Goal: Transaction & Acquisition: Purchase product/service

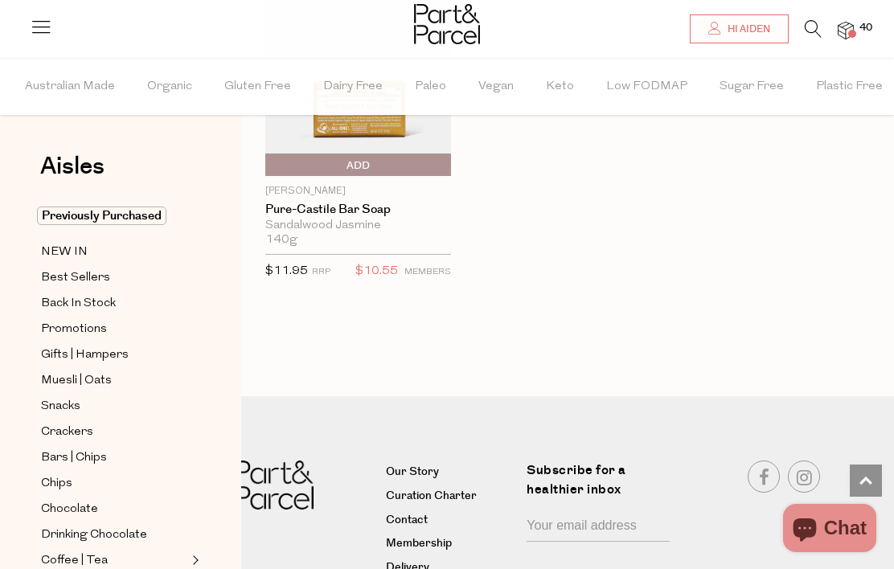
scroll to position [5240, 0]
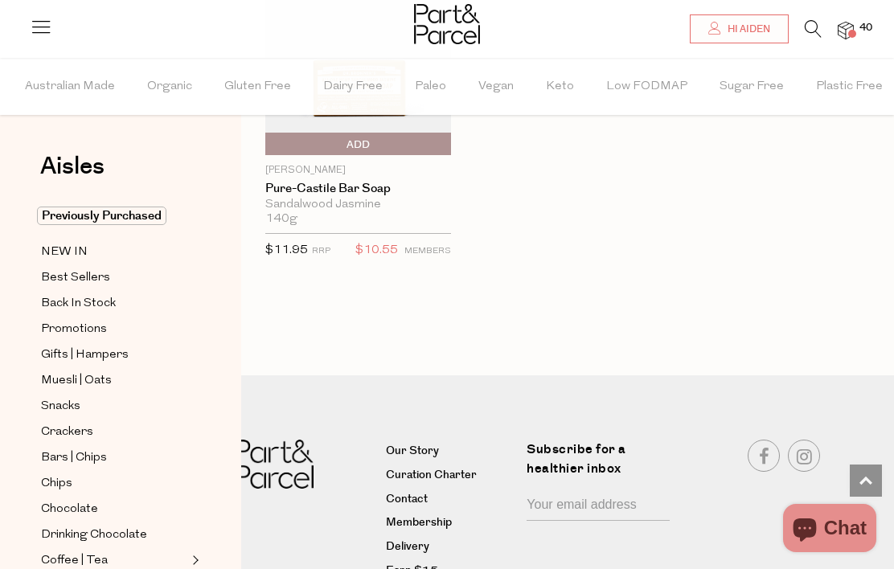
click at [847, 33] on img at bounding box center [845, 31] width 16 height 18
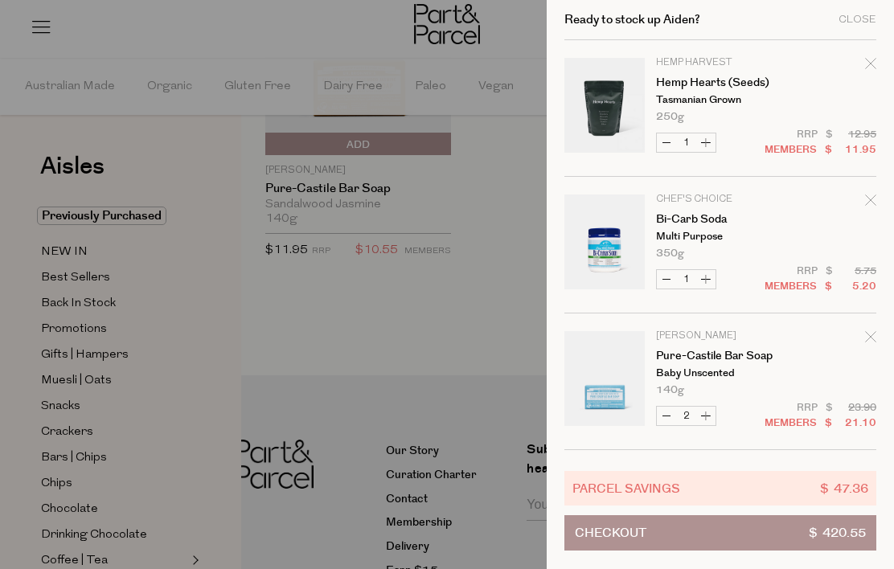
click at [411, 297] on div at bounding box center [447, 284] width 894 height 569
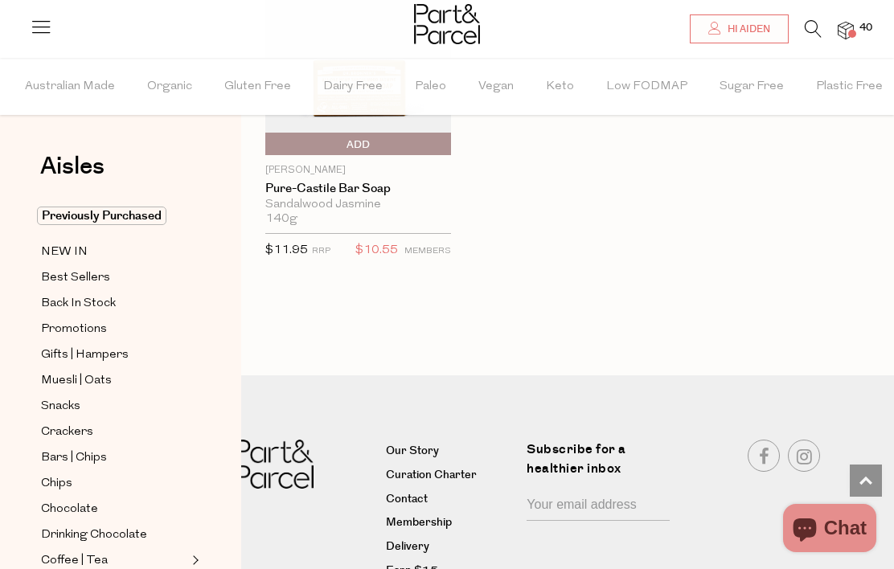
click at [849, 39] on img at bounding box center [845, 31] width 16 height 18
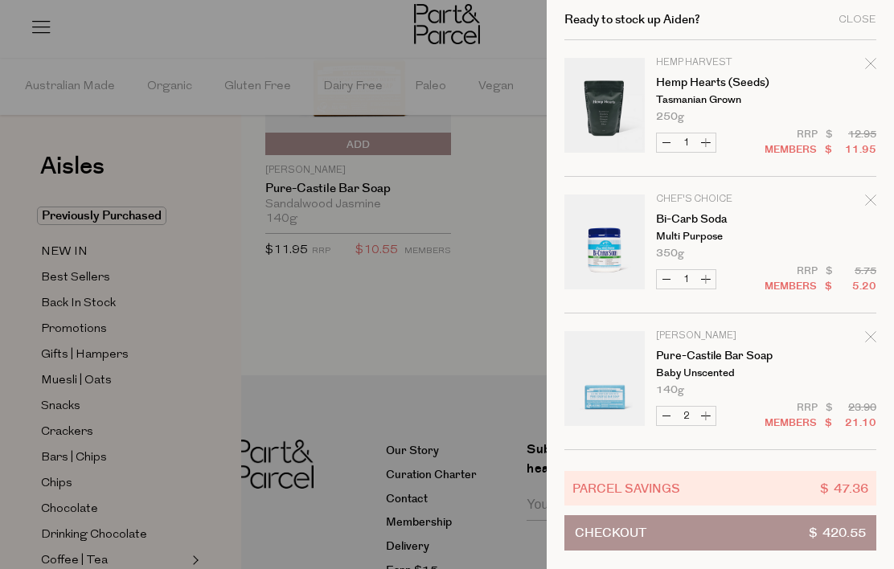
click at [439, 320] on div at bounding box center [447, 284] width 894 height 569
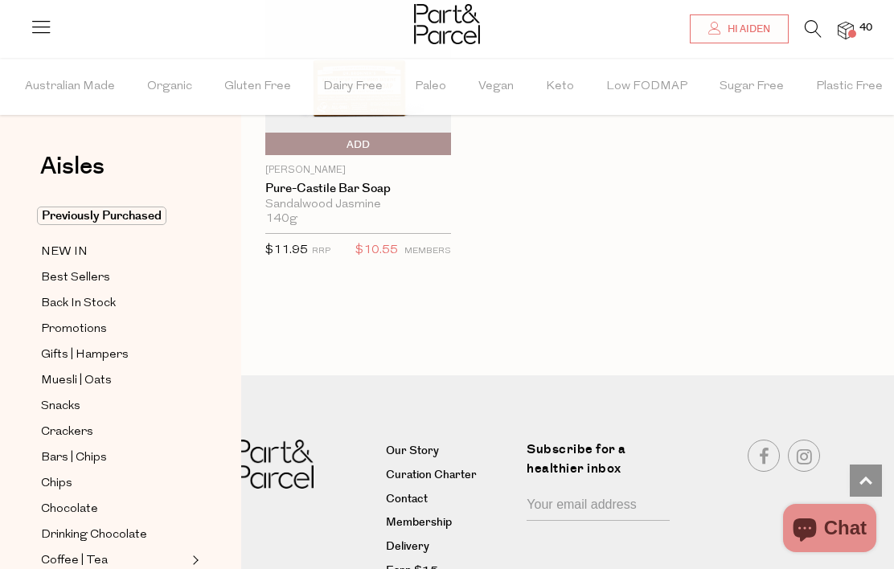
click at [804, 33] on icon at bounding box center [812, 29] width 17 height 18
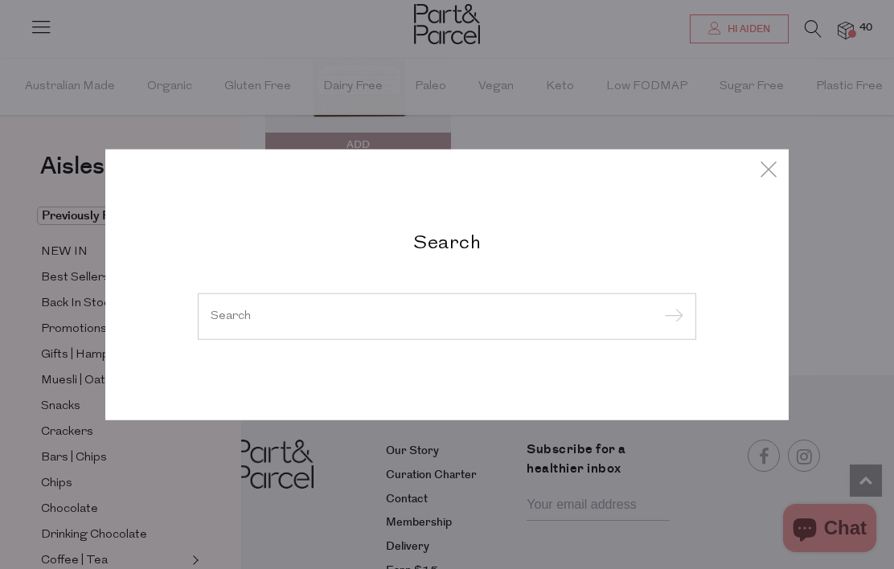
click at [390, 330] on div at bounding box center [447, 316] width 498 height 47
click at [390, 322] on input "search" at bounding box center [447, 316] width 473 height 12
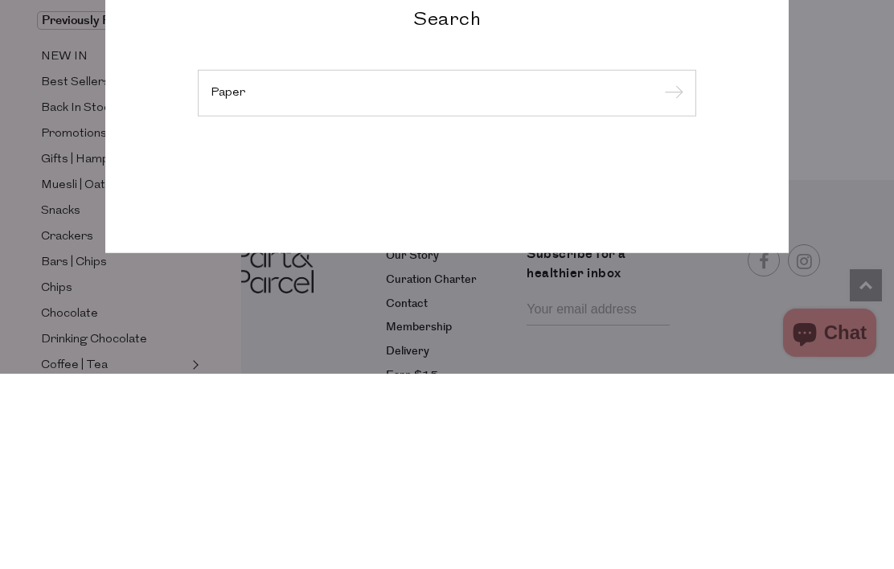
type input "Paper"
click at [670, 277] on input "submit" at bounding box center [671, 289] width 24 height 24
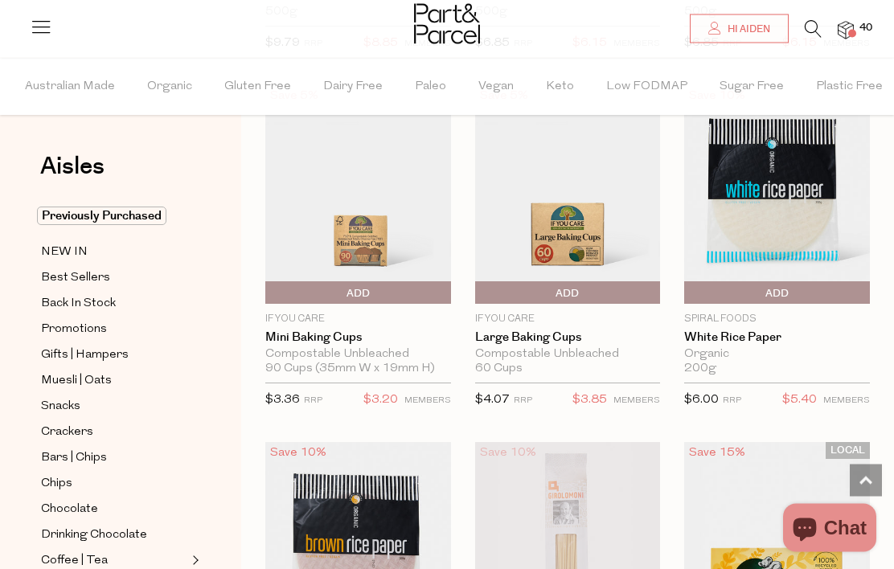
scroll to position [451, 0]
click at [809, 31] on icon at bounding box center [812, 29] width 17 height 18
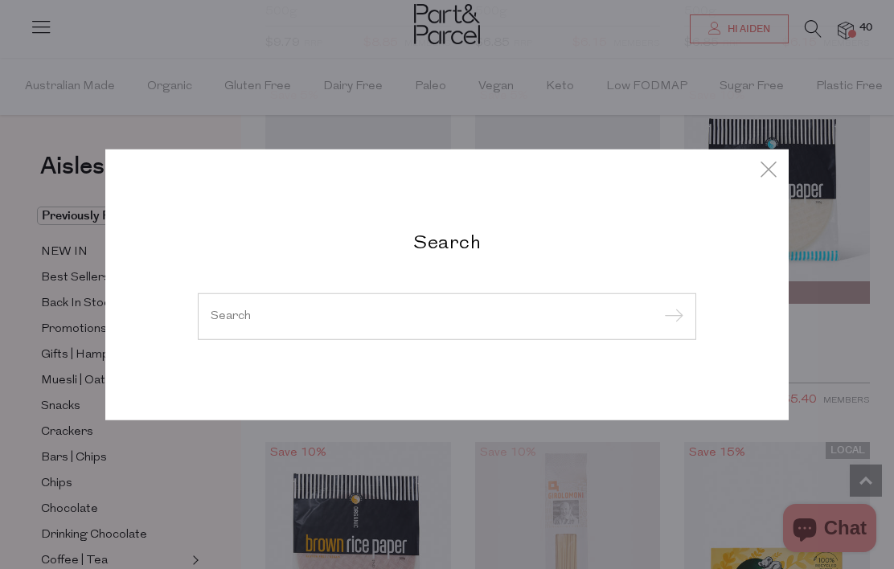
click at [413, 316] on input "search" at bounding box center [447, 316] width 473 height 12
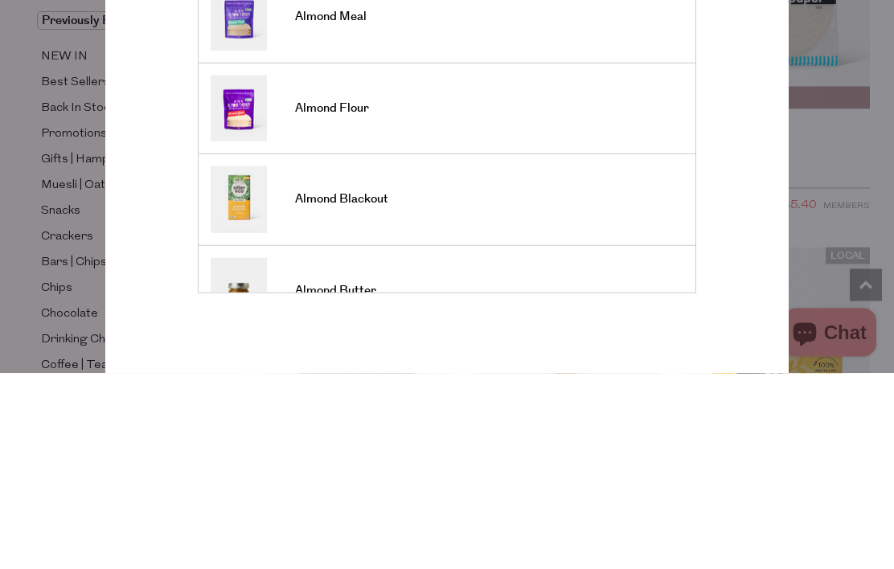
scroll to position [11, 0]
type input "Alomind"
click at [670, 133] on input "submit" at bounding box center [671, 145] width 24 height 24
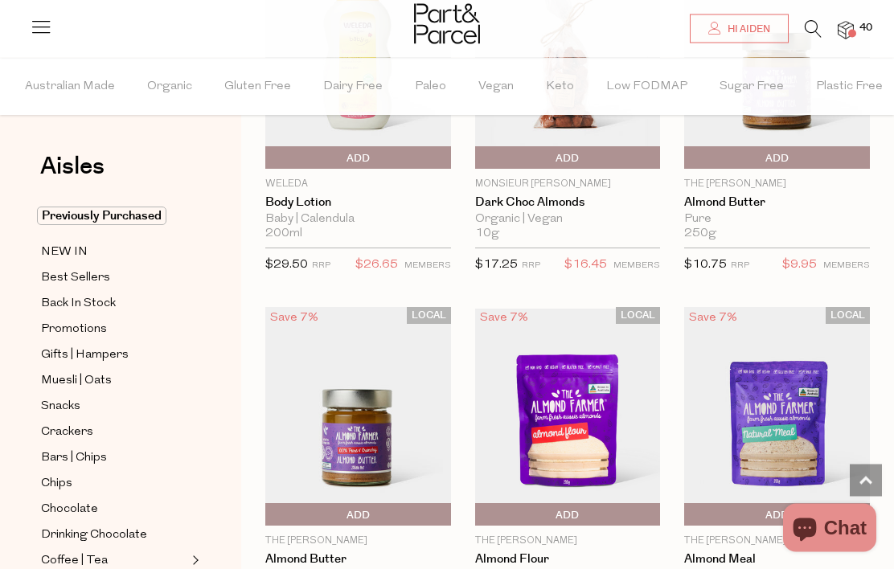
scroll to position [3497, 0]
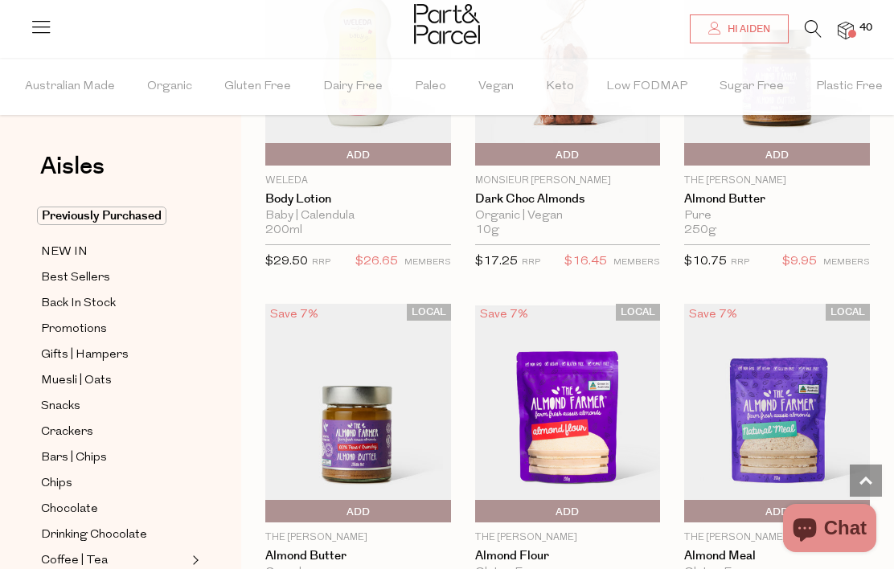
click at [385, 510] on span "Add To Parcel" at bounding box center [358, 512] width 178 height 24
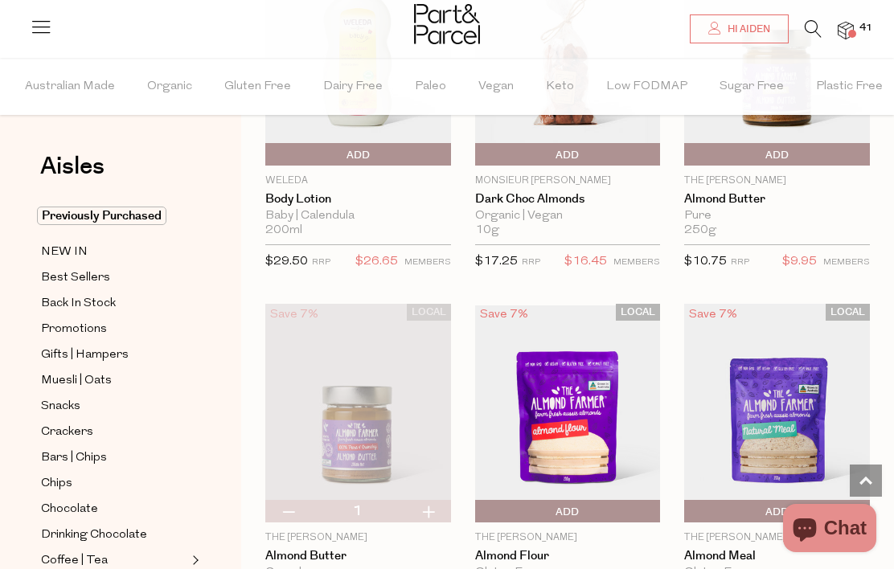
click at [299, 506] on button "button" at bounding box center [288, 511] width 46 height 23
type input "0"
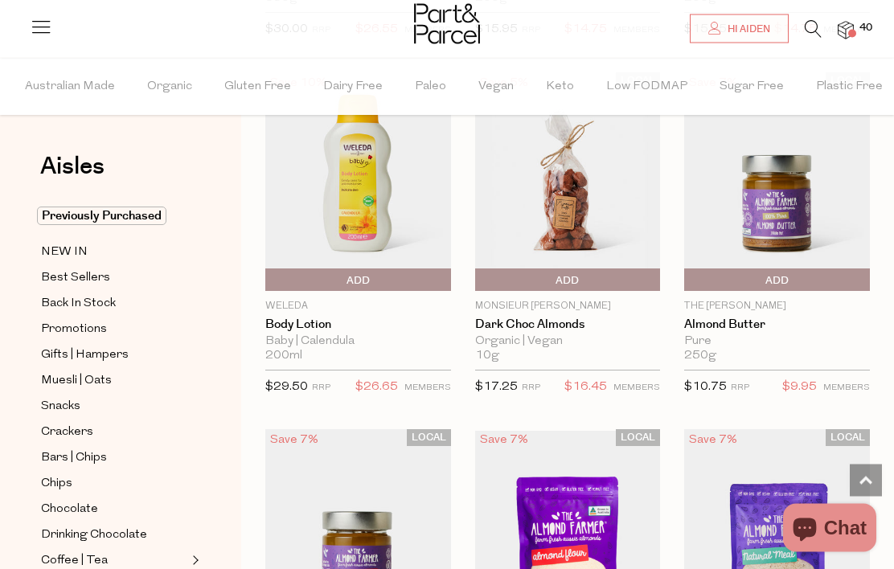
click at [789, 276] on span "Add To Parcel" at bounding box center [777, 281] width 178 height 24
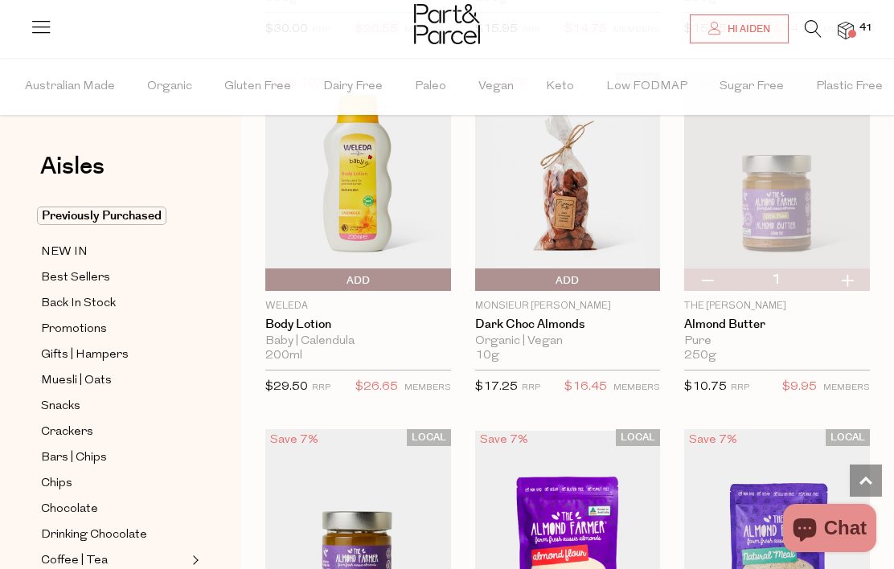
click at [812, 31] on icon at bounding box center [812, 29] width 17 height 18
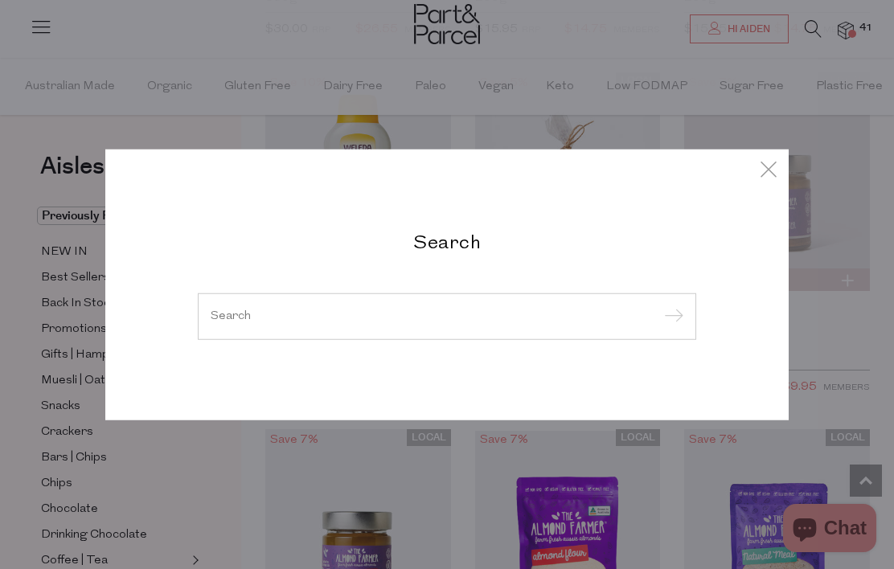
click at [370, 312] on input "search" at bounding box center [447, 316] width 473 height 12
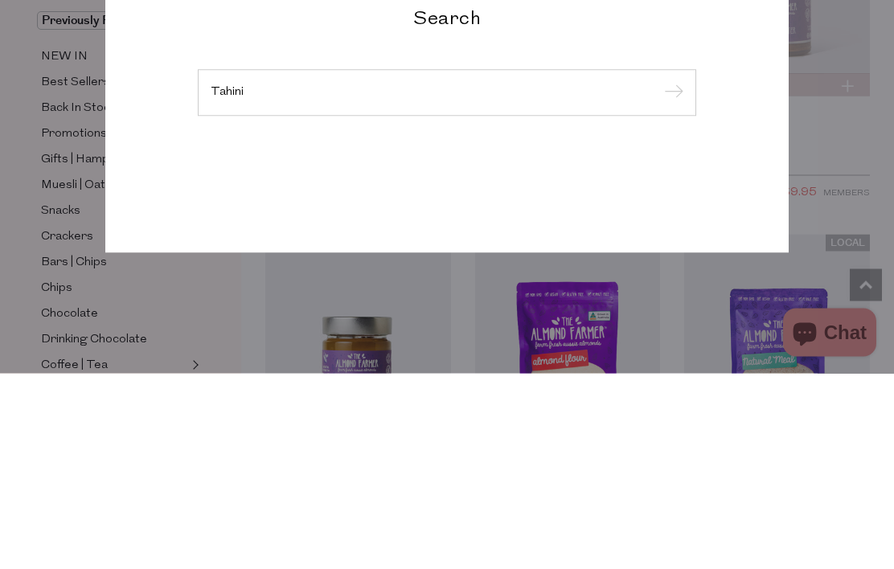
type input "Tahini"
click at [670, 277] on input "submit" at bounding box center [671, 289] width 24 height 24
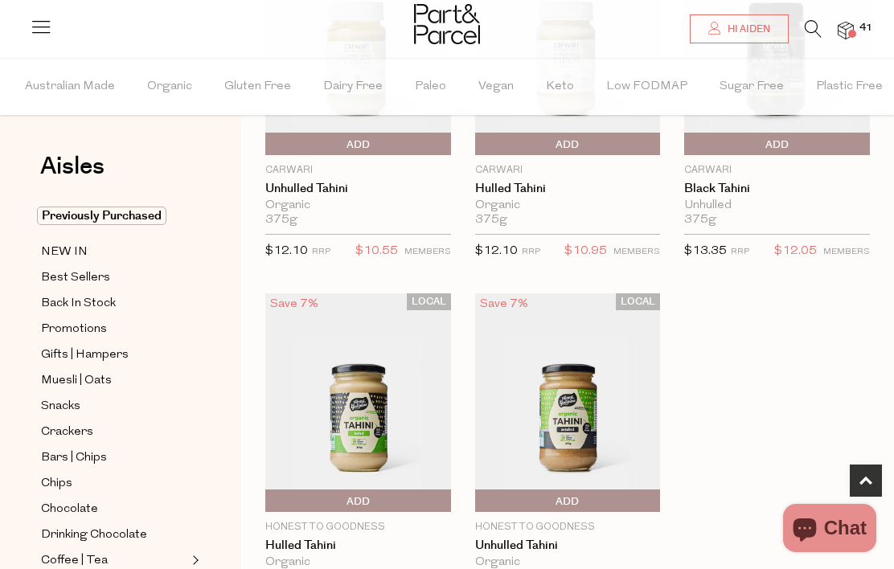
scroll to position [247, 0]
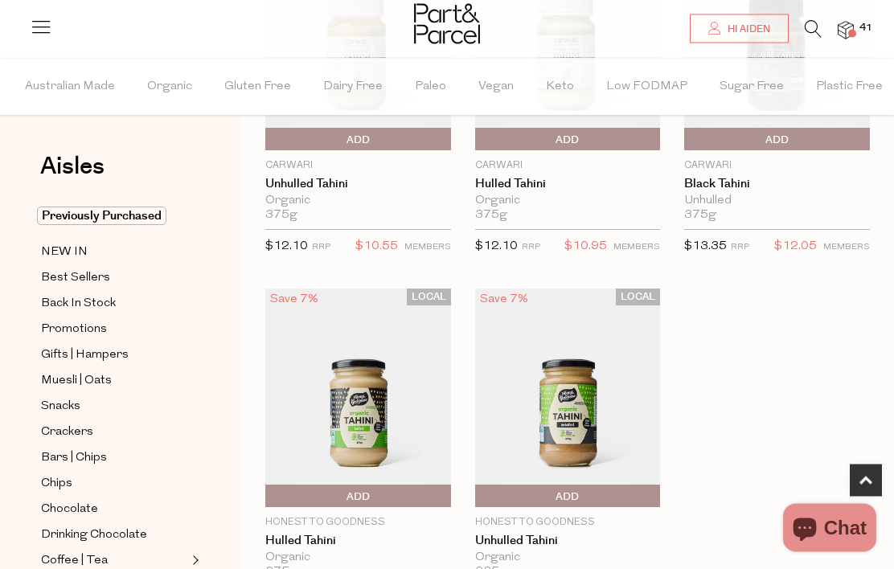
click at [479, 498] on span "Add To Parcel" at bounding box center [479, 497] width 0 height 24
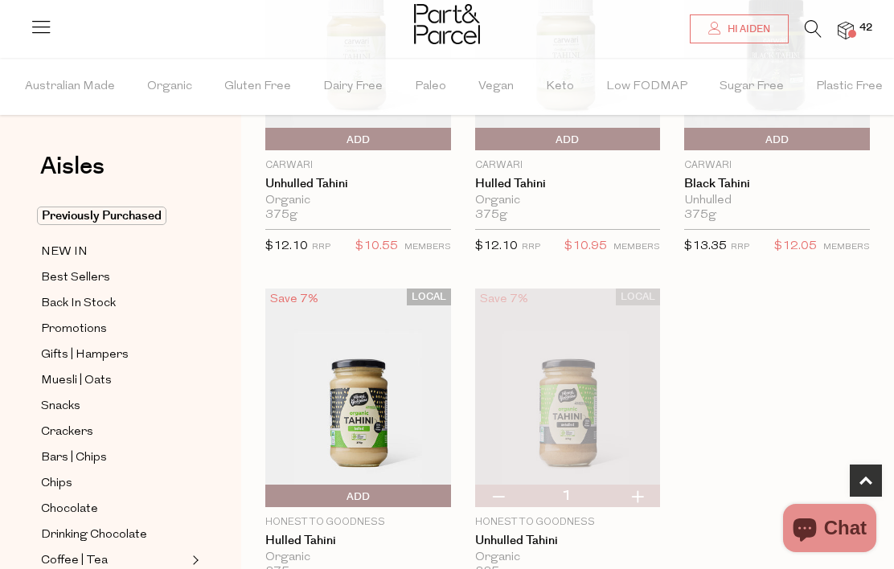
click at [845, 31] on img at bounding box center [845, 31] width 16 height 18
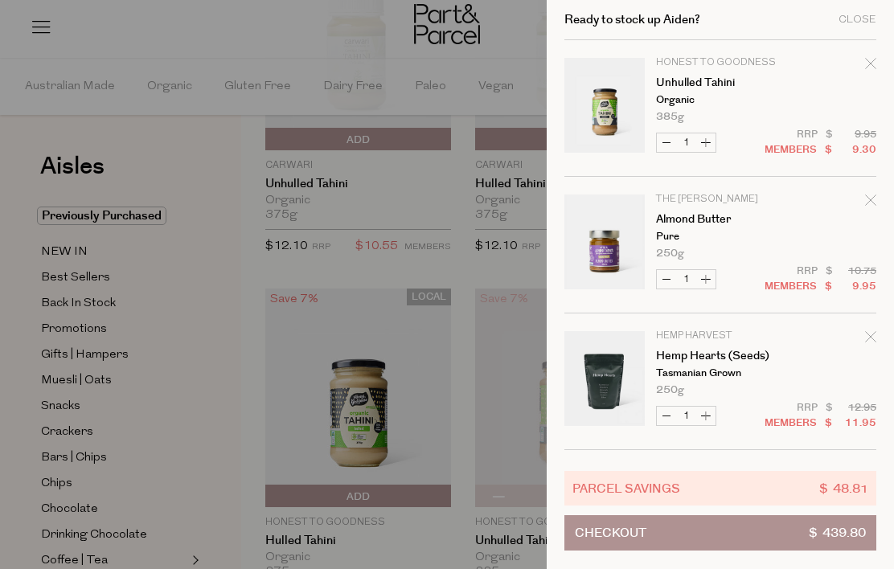
click at [263, 55] on div at bounding box center [447, 284] width 894 height 569
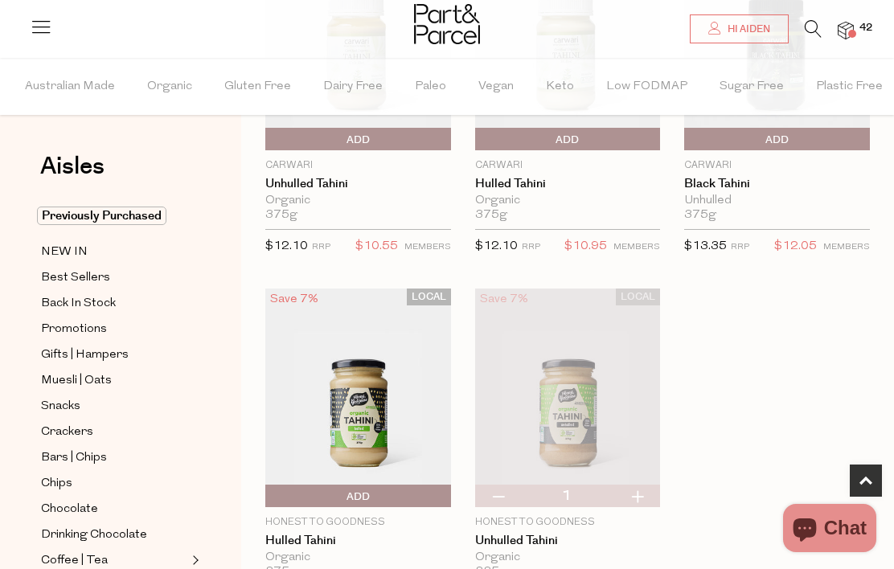
click at [810, 33] on icon at bounding box center [812, 29] width 17 height 18
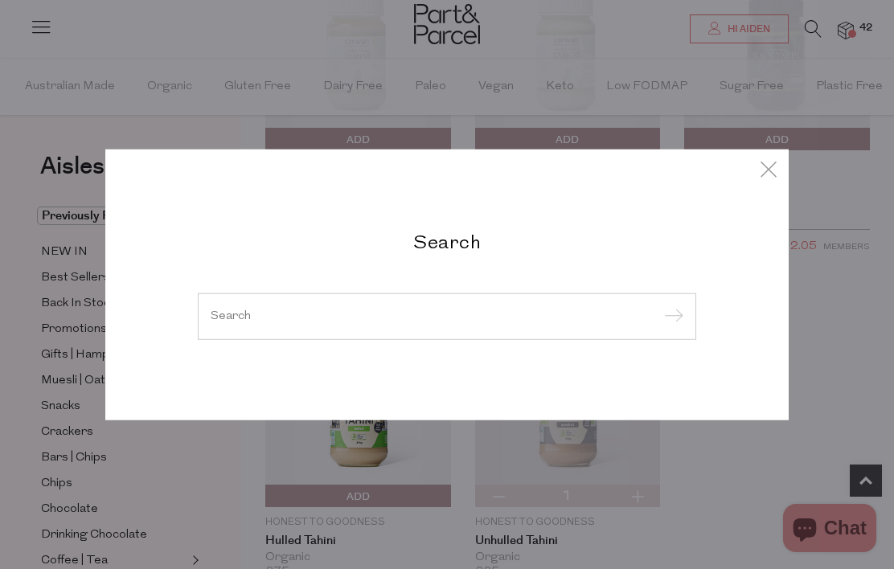
click at [384, 338] on div at bounding box center [447, 316] width 498 height 47
click at [328, 322] on input "search" at bounding box center [447, 316] width 473 height 12
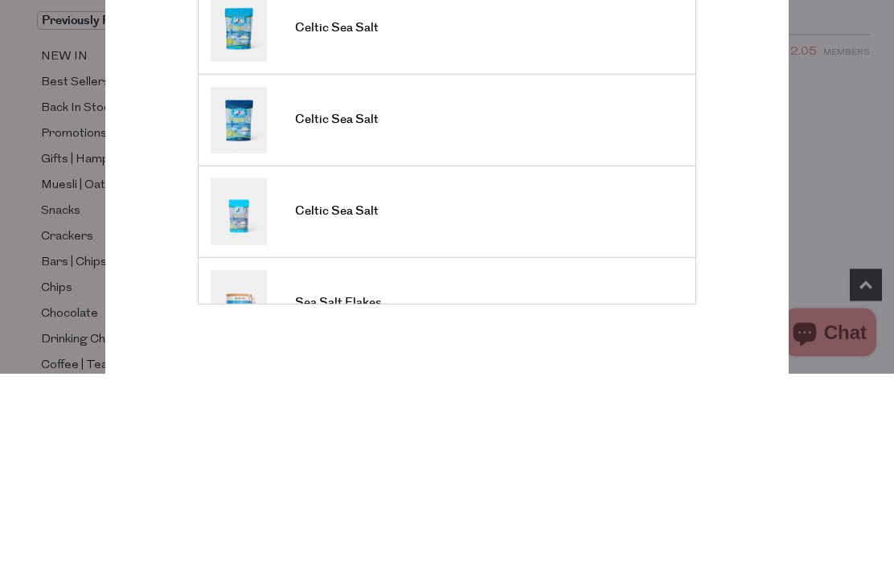
type input "Salt"
click at [670, 145] on input "submit" at bounding box center [671, 157] width 24 height 24
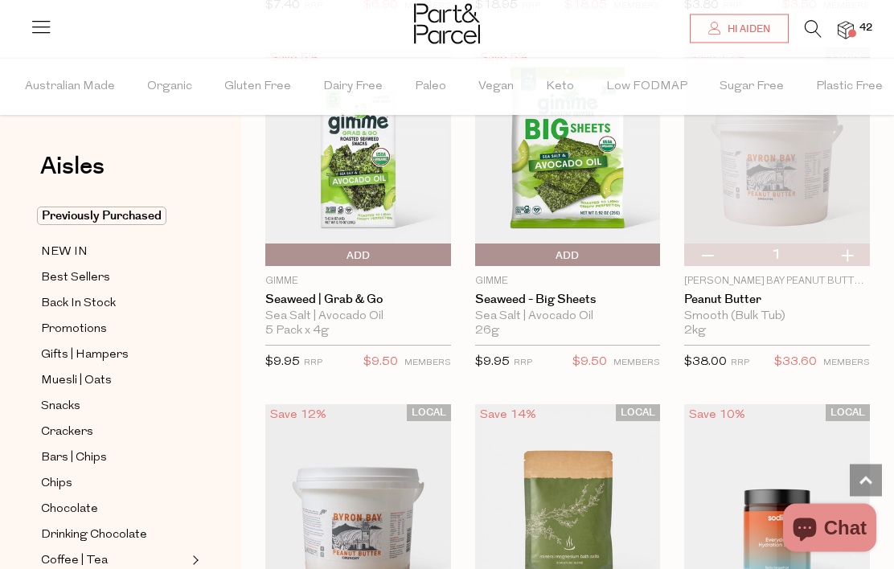
scroll to position [1599, 0]
click at [379, 260] on span "Add To Parcel" at bounding box center [358, 256] width 178 height 24
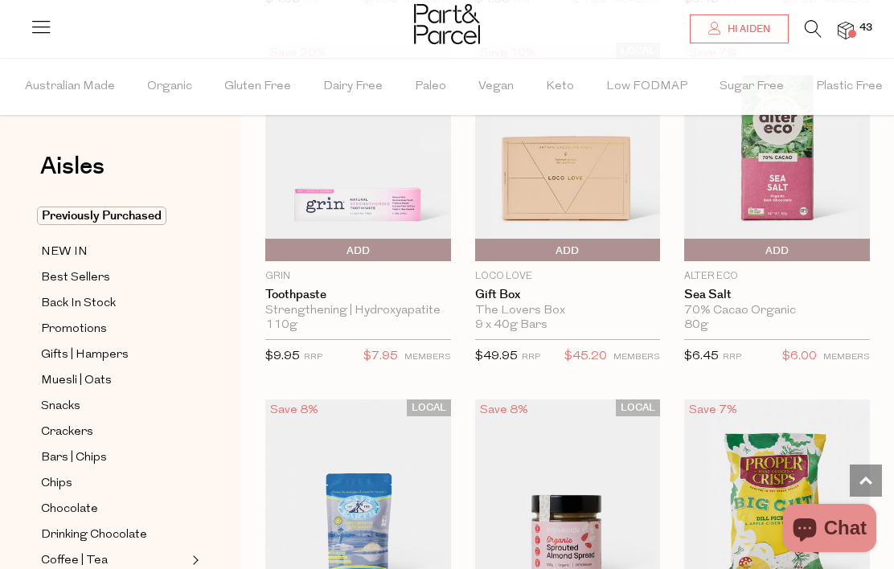
type input "2"
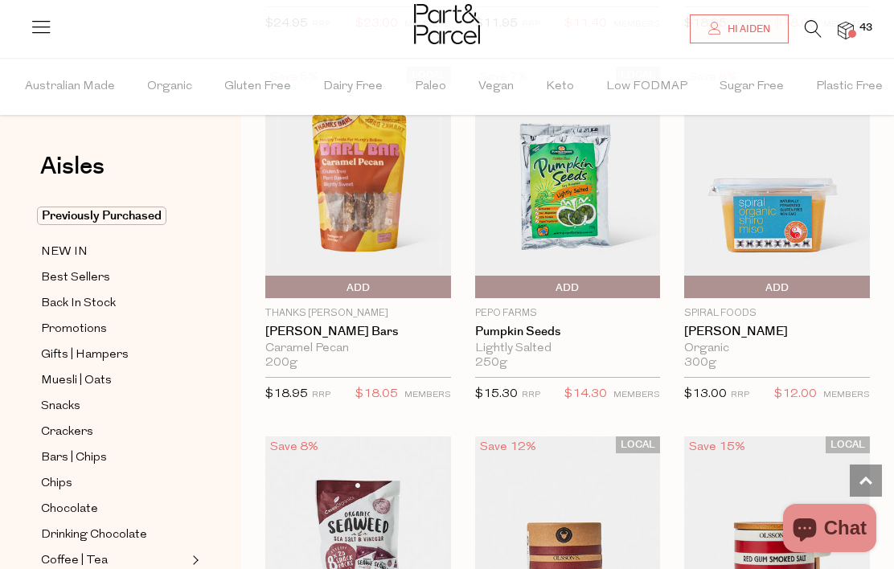
scroll to position [11239, 0]
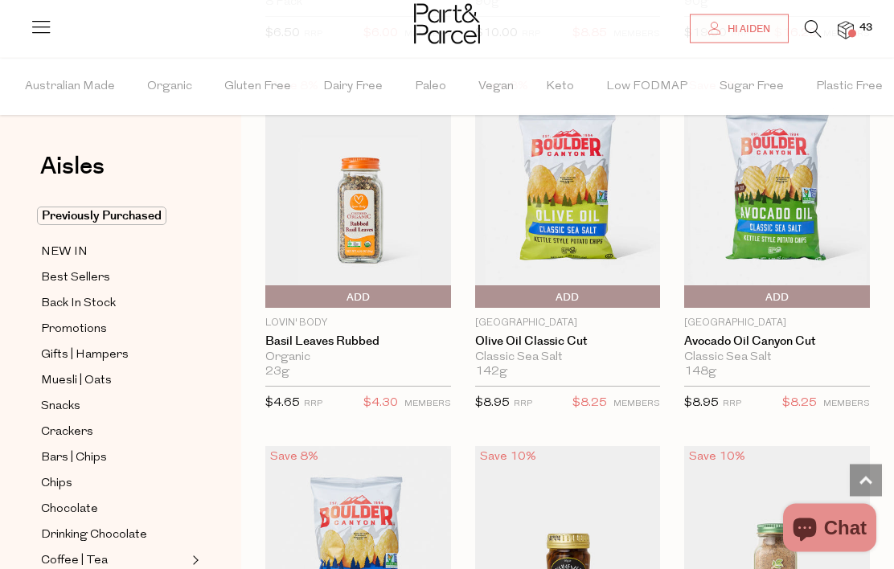
type input "2"
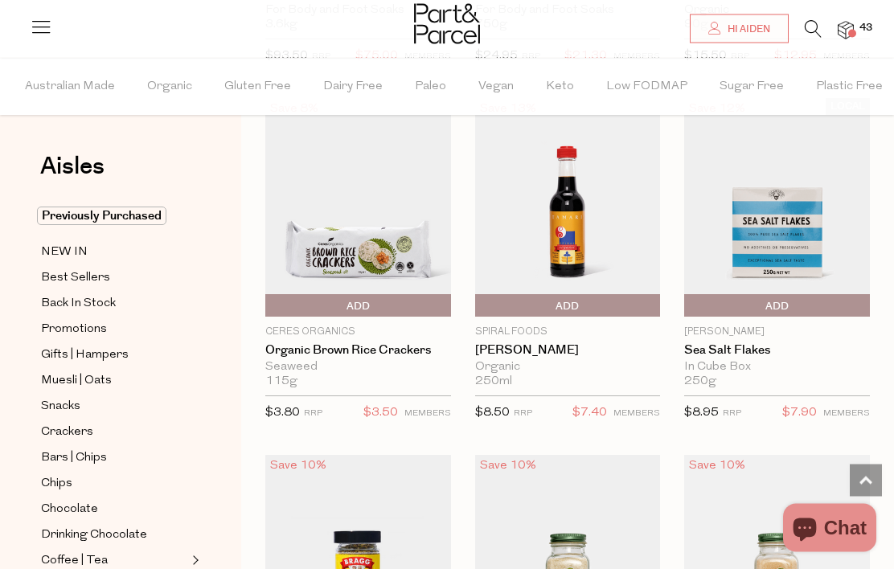
scroll to position [17305, 0]
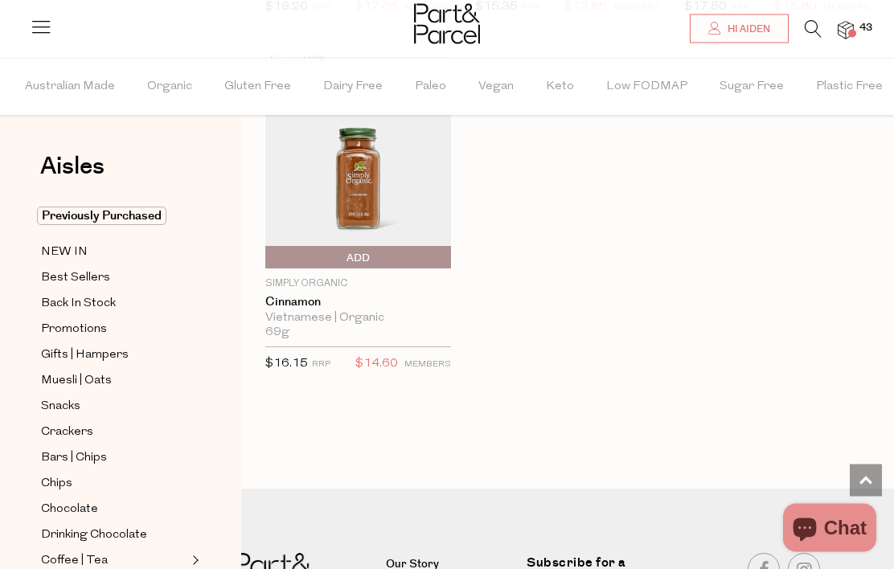
scroll to position [19153, 0]
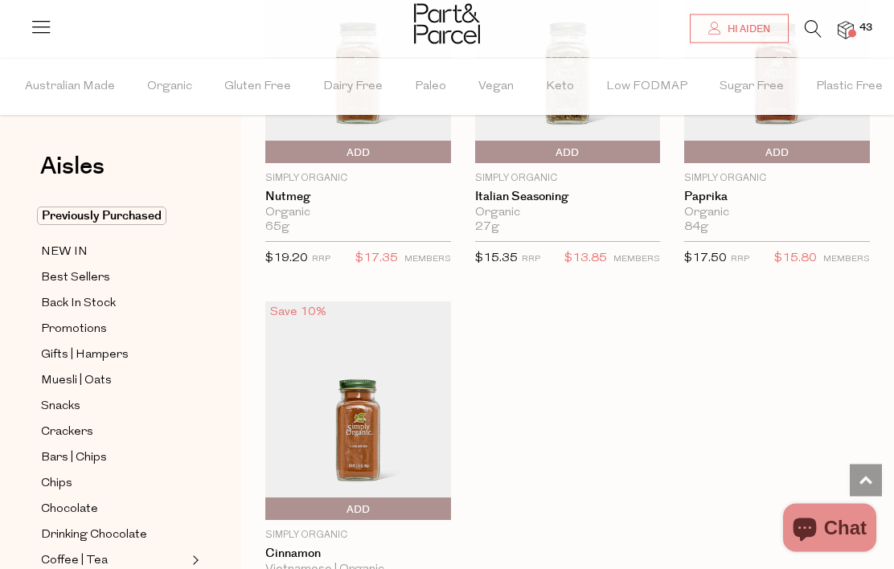
click at [818, 31] on icon at bounding box center [812, 29] width 17 height 18
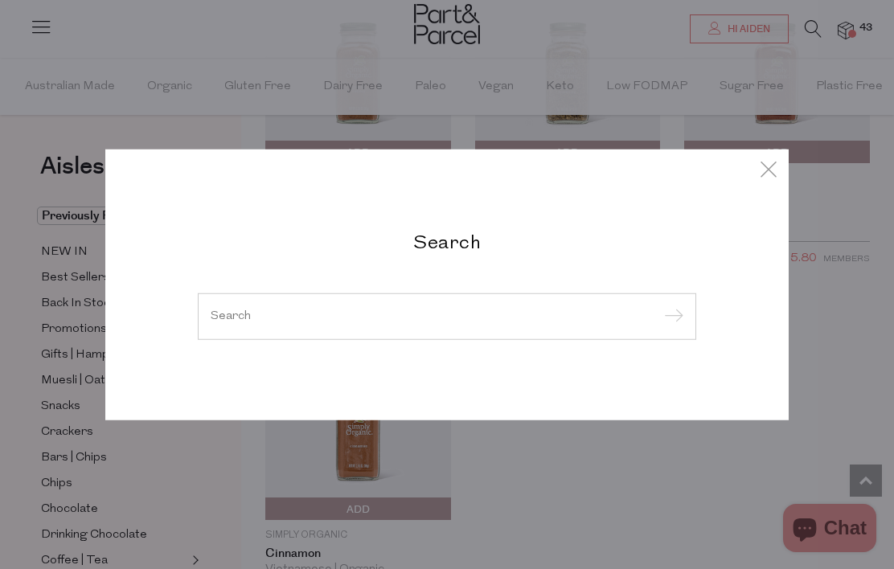
click at [444, 306] on div at bounding box center [447, 316] width 498 height 47
click at [415, 313] on input "search" at bounding box center [447, 316] width 473 height 12
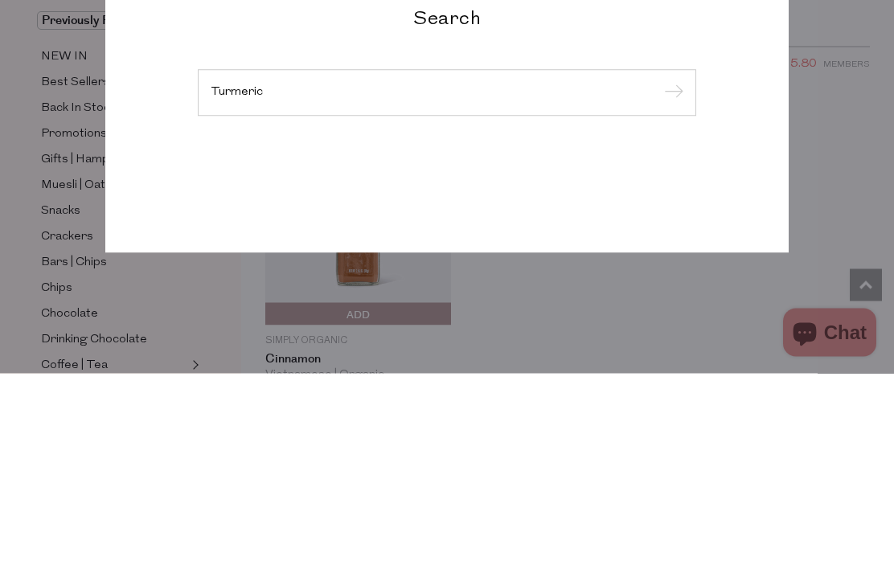
type input "Turmeric"
click at [670, 277] on input "submit" at bounding box center [671, 289] width 24 height 24
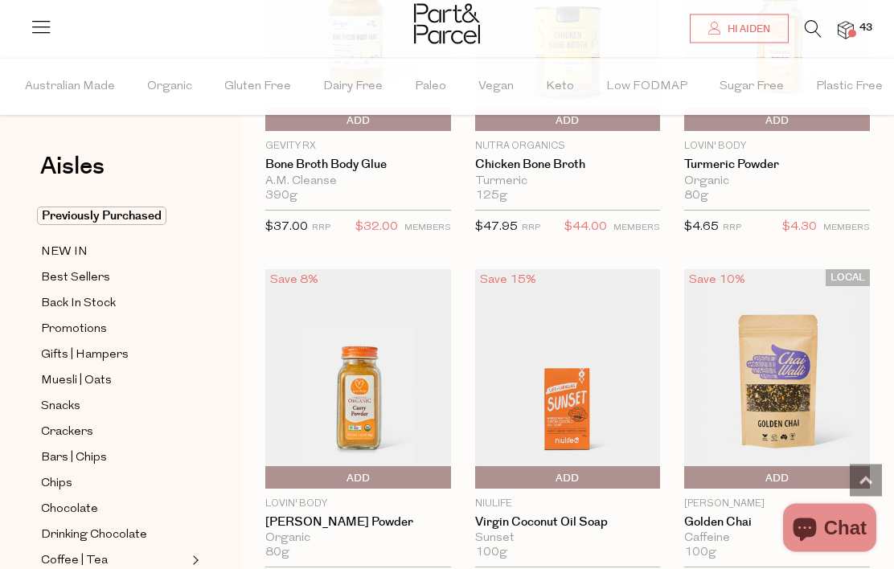
scroll to position [3901, 0]
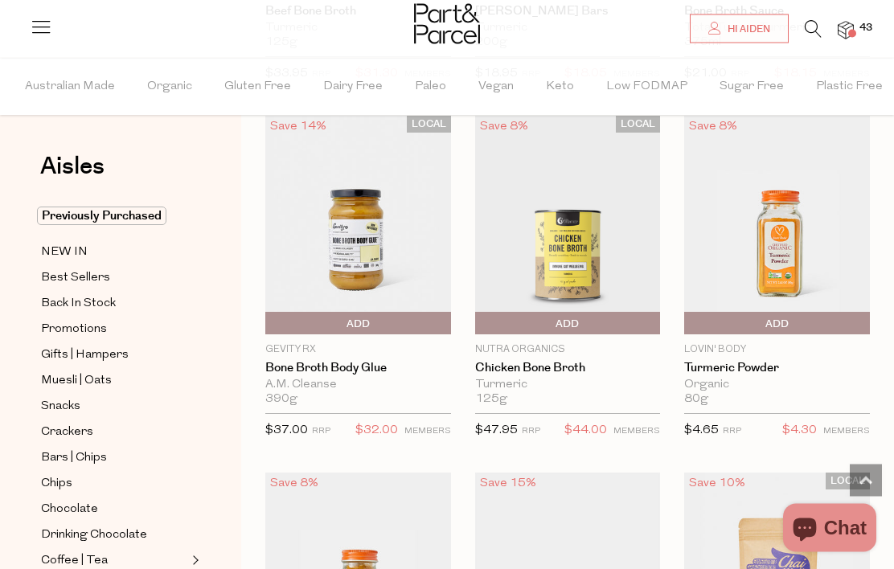
click at [688, 316] on span "Add To Parcel" at bounding box center [688, 325] width 0 height 24
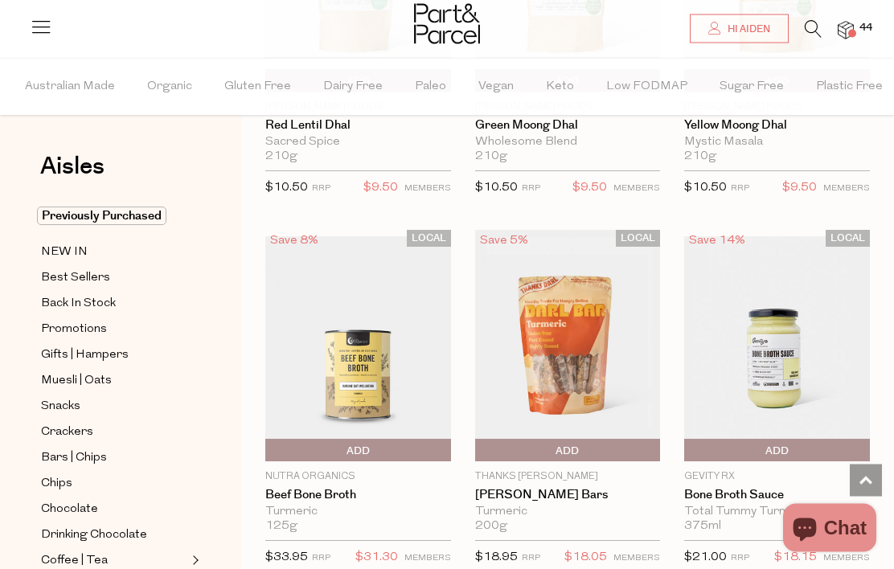
click at [850, 23] on img at bounding box center [845, 31] width 16 height 18
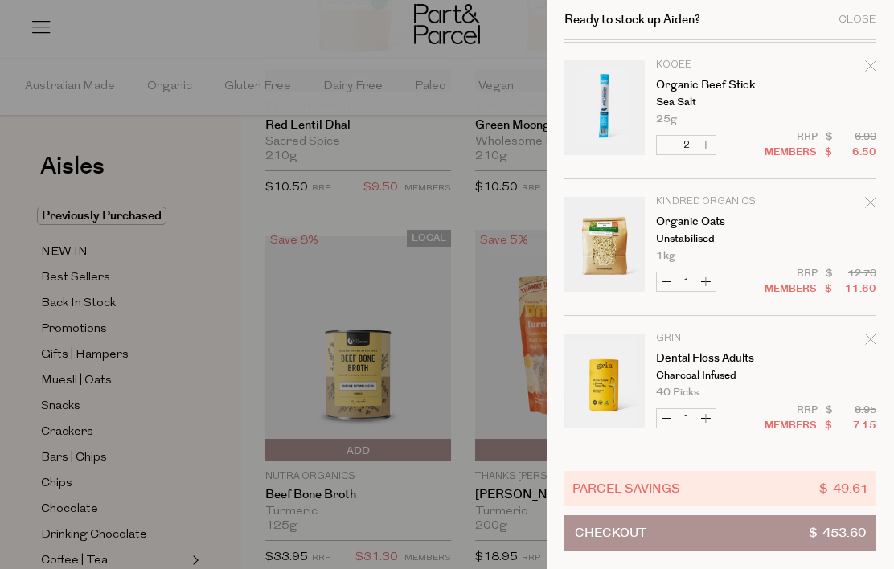
scroll to position [4779, 0]
click at [194, 175] on div at bounding box center [447, 284] width 894 height 569
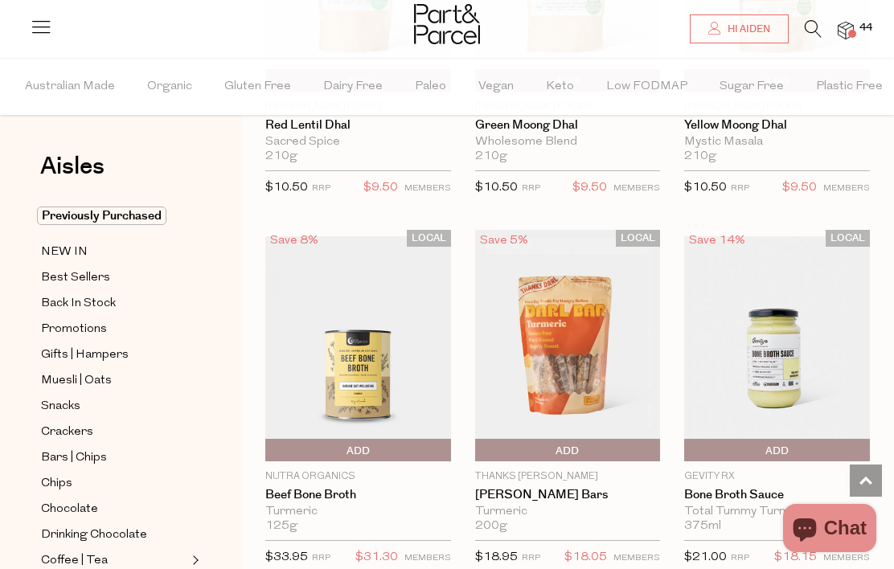
click at [96, 284] on span "Best Sellers" at bounding box center [75, 277] width 69 height 19
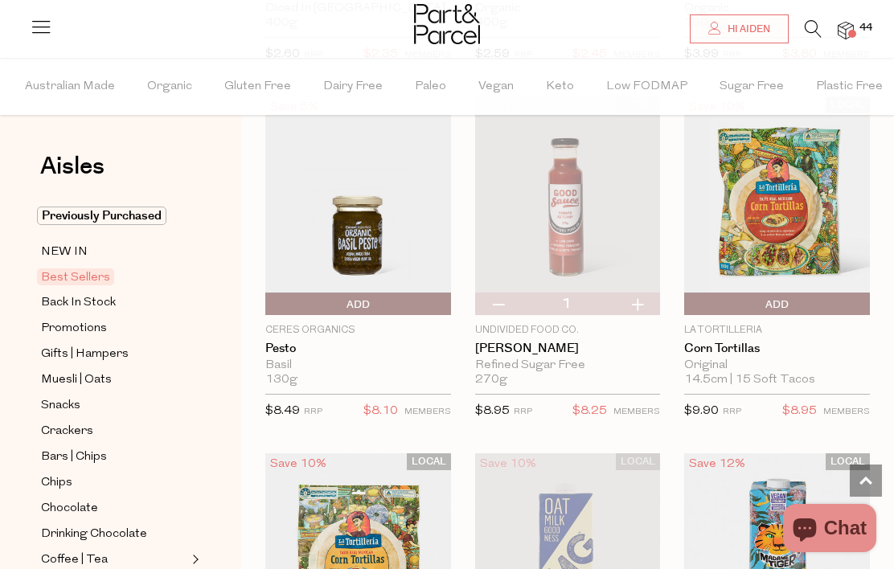
scroll to position [3349, 0]
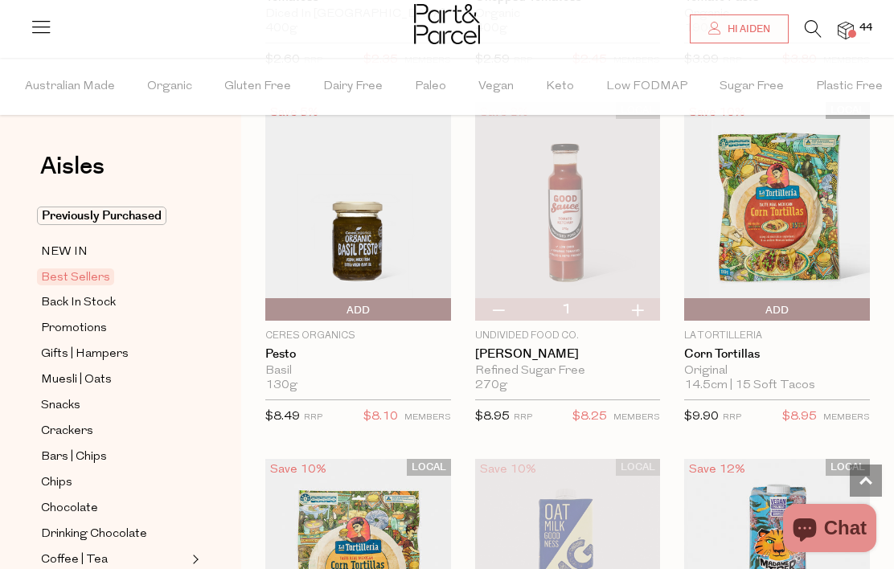
click at [804, 298] on span "Add To Parcel" at bounding box center [777, 310] width 178 height 24
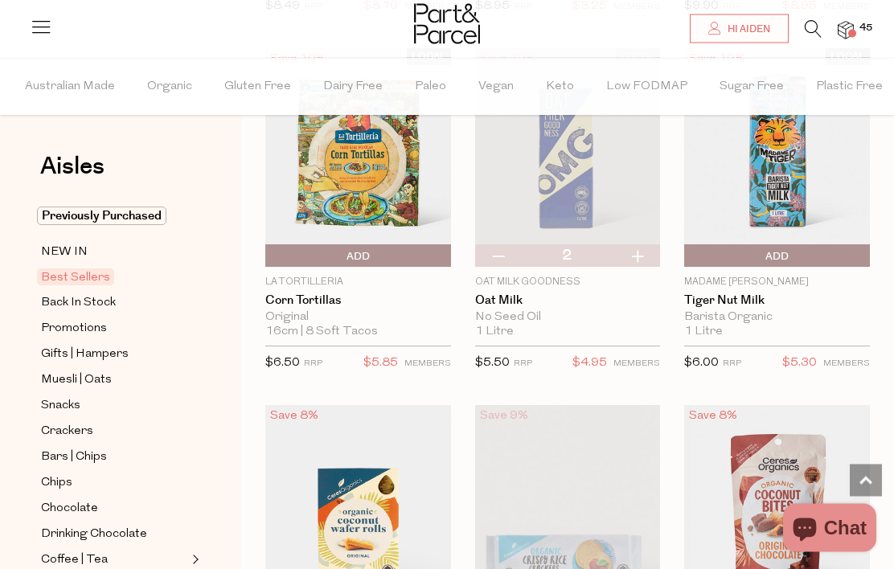
scroll to position [3760, 0]
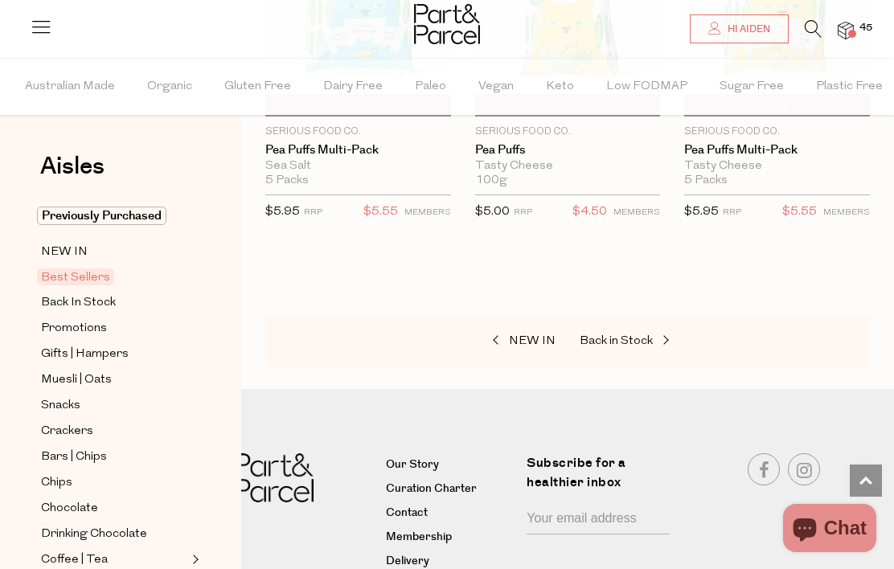
click at [652, 335] on link "Back in Stock" at bounding box center [659, 341] width 161 height 21
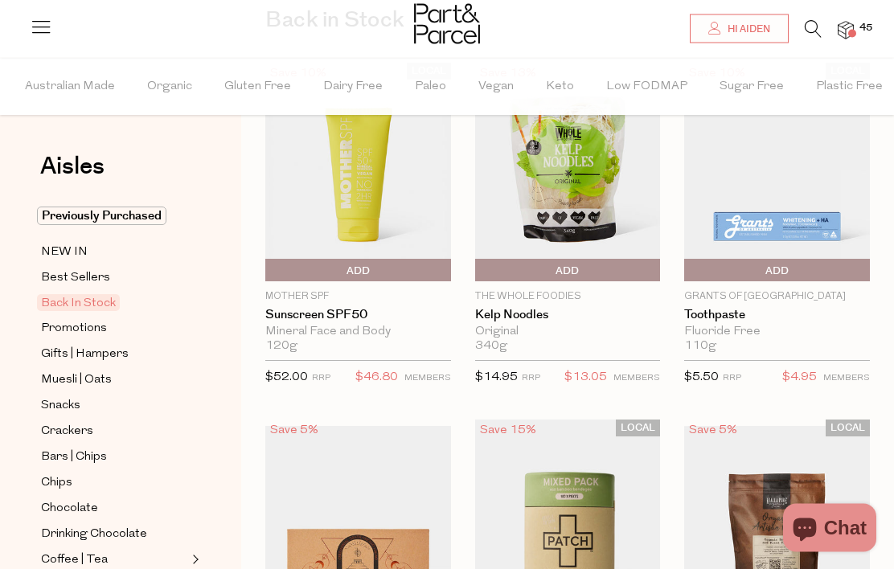
scroll to position [58, 0]
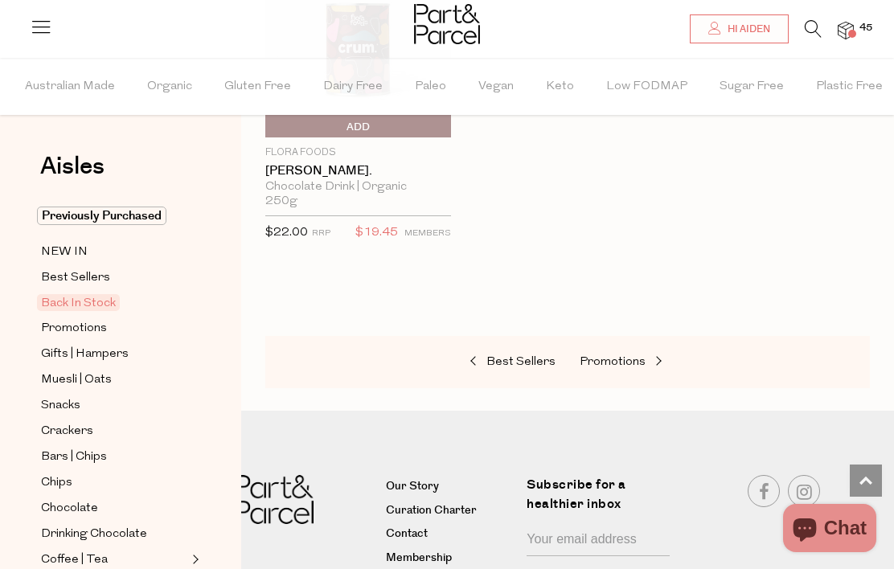
click at [640, 359] on span "Promotions" at bounding box center [612, 362] width 66 height 12
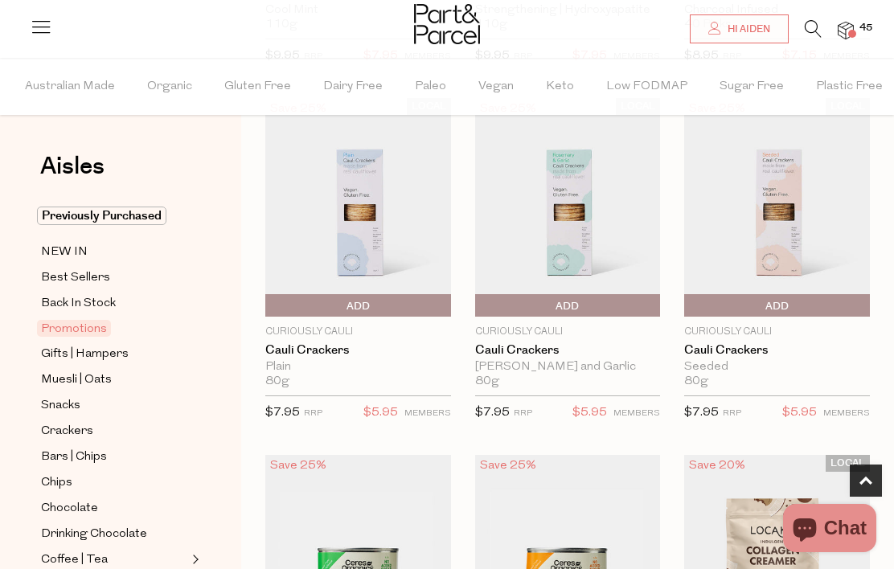
scroll to position [452, 0]
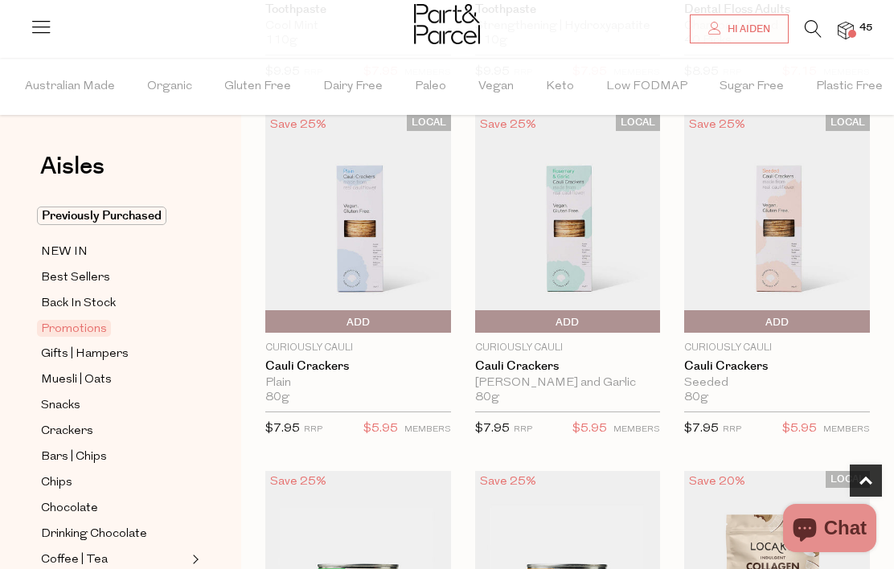
click at [579, 235] on img at bounding box center [568, 223] width 186 height 219
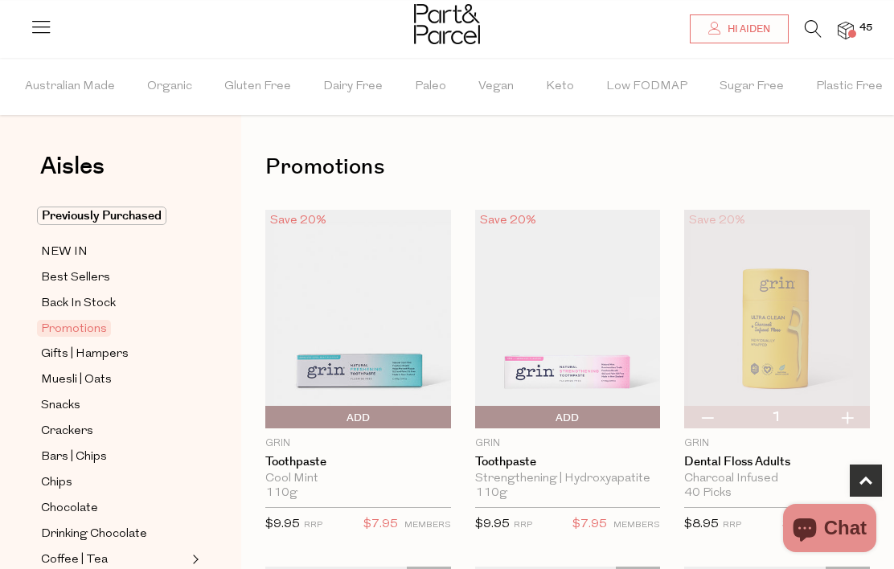
scroll to position [452, 0]
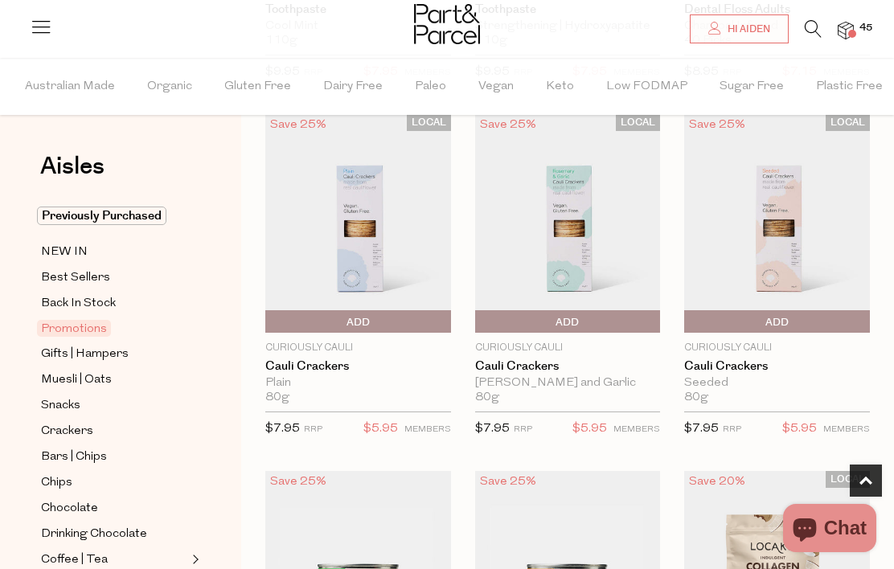
click at [853, 39] on img at bounding box center [845, 31] width 16 height 18
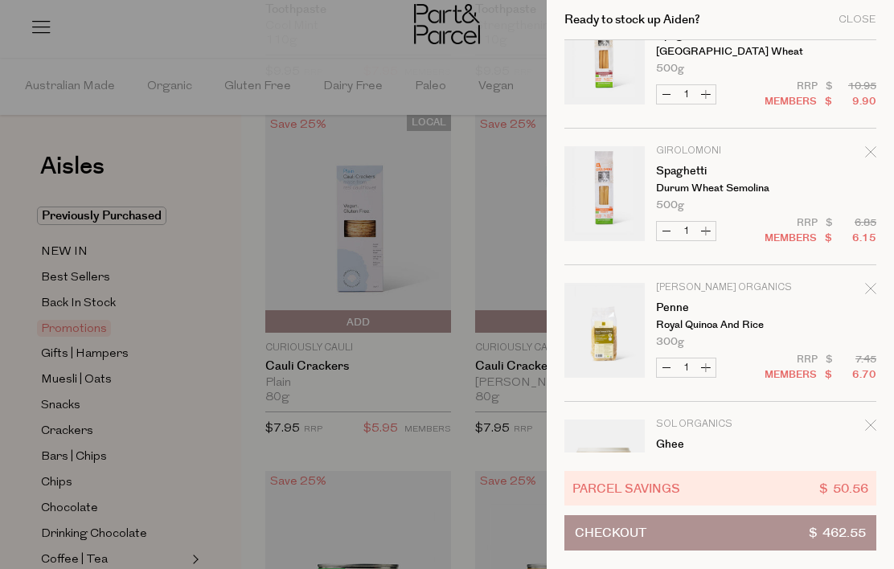
scroll to position [2645, 0]
click at [217, 377] on div at bounding box center [447, 284] width 894 height 569
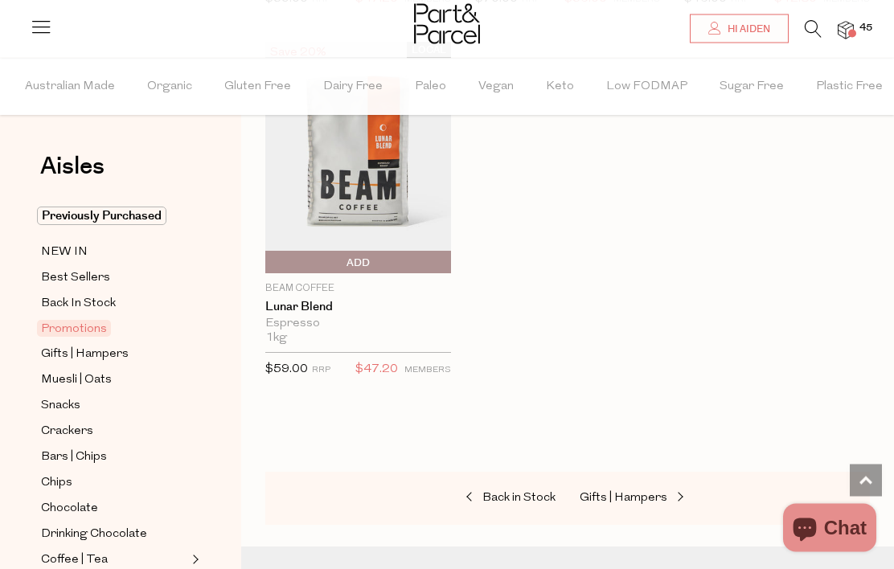
scroll to position [2350, 0]
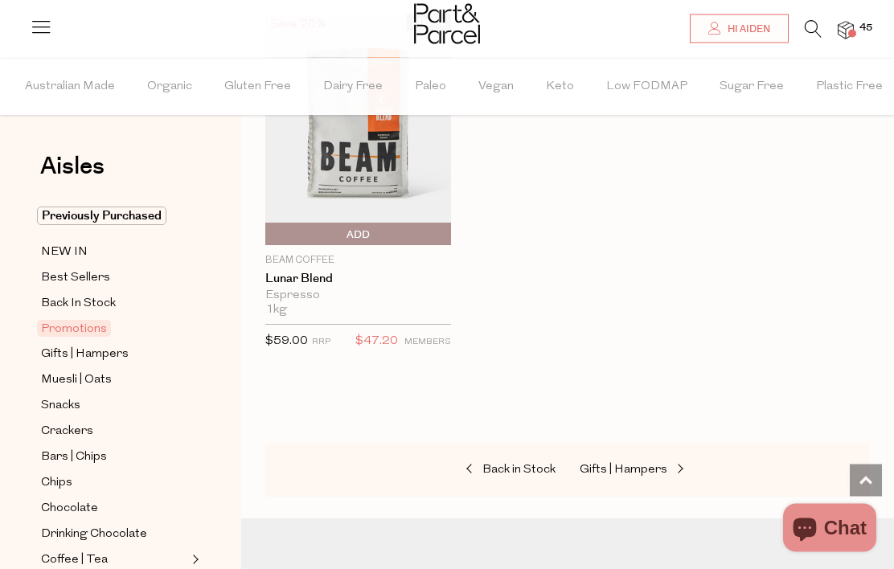
click at [804, 27] on icon at bounding box center [812, 29] width 17 height 18
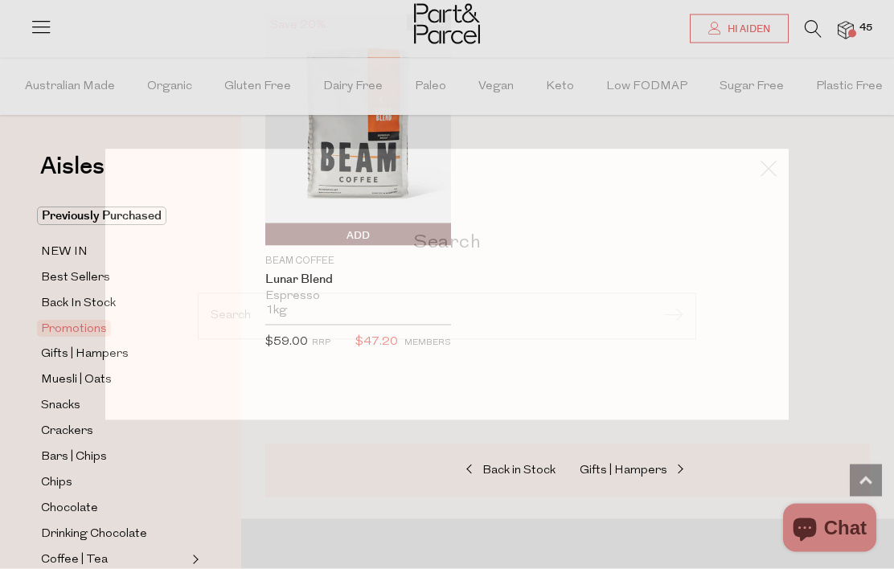
scroll to position [2351, 0]
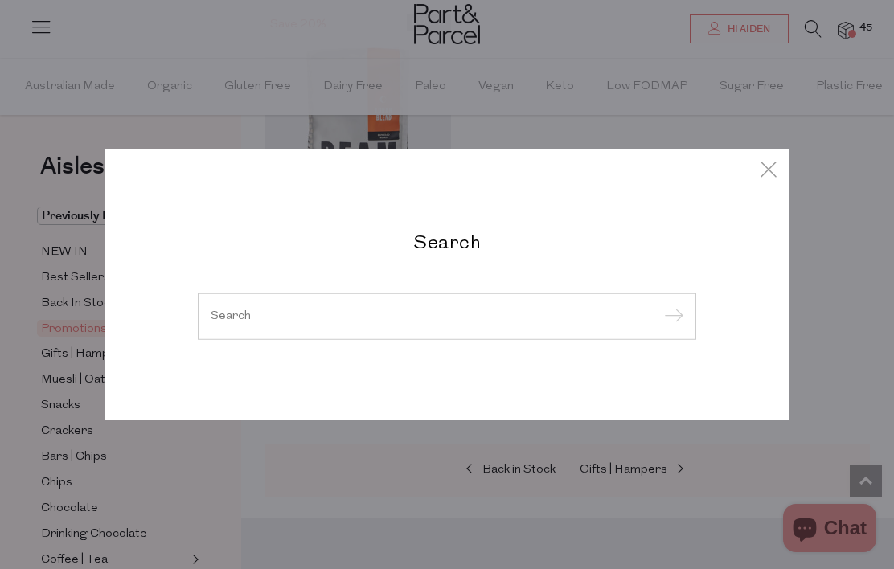
click at [450, 322] on input "search" at bounding box center [447, 316] width 473 height 12
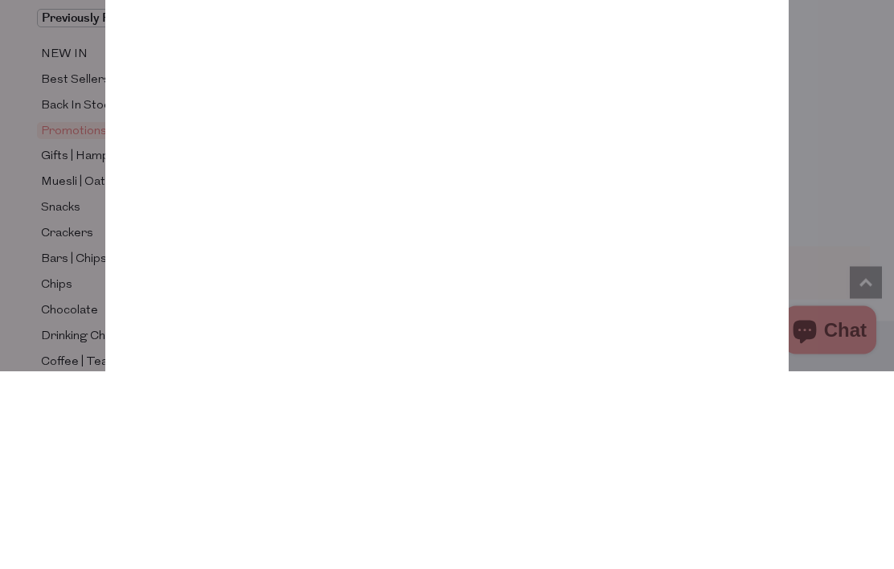
type input "Oyster max"
click at [670, 117] on input "submit" at bounding box center [671, 129] width 24 height 24
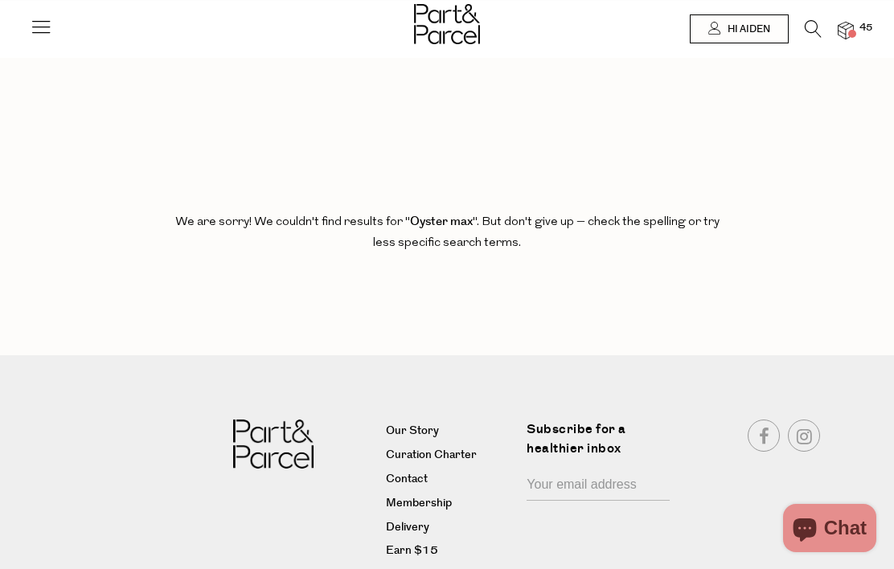
click at [841, 38] on img at bounding box center [845, 31] width 16 height 18
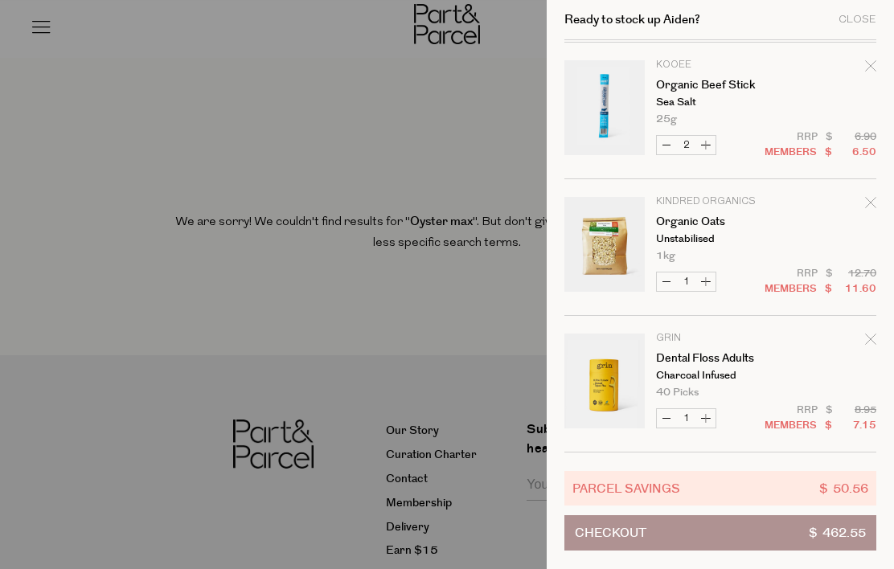
scroll to position [4916, 0]
click at [822, 531] on span "$ 462.55" at bounding box center [837, 533] width 57 height 34
